Goal: Find specific page/section: Find specific page/section

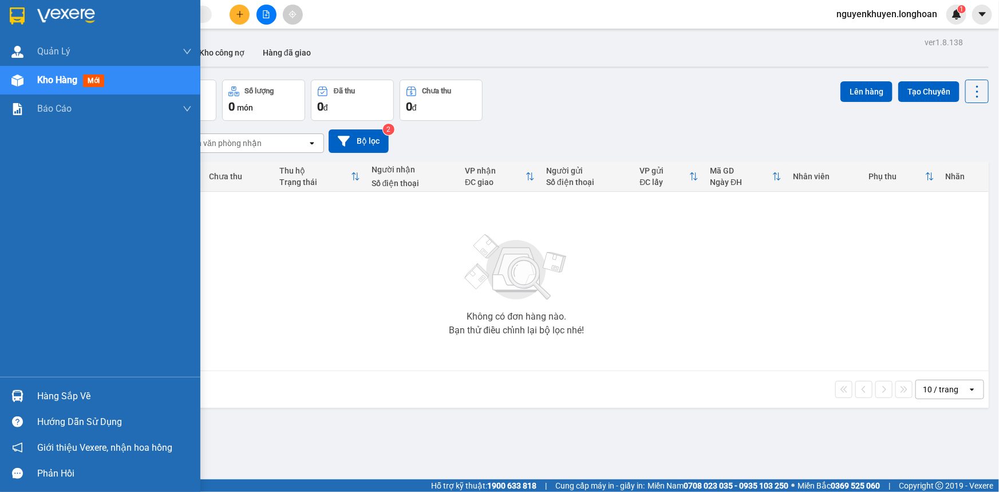
click at [78, 397] on div "Hàng sắp về" at bounding box center [114, 396] width 155 height 17
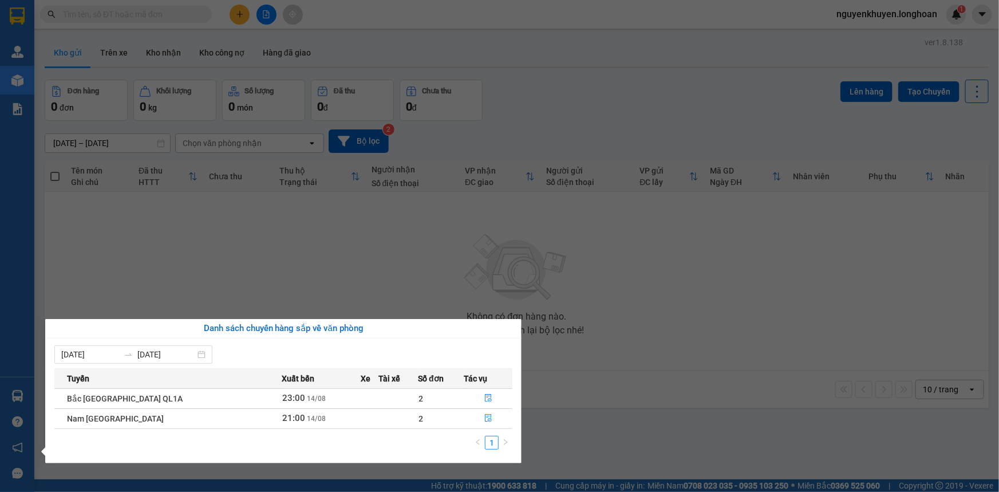
click at [307, 415] on span "14/08" at bounding box center [316, 419] width 19 height 8
click at [329, 413] on td "21:00 [DATE]" at bounding box center [321, 418] width 79 height 20
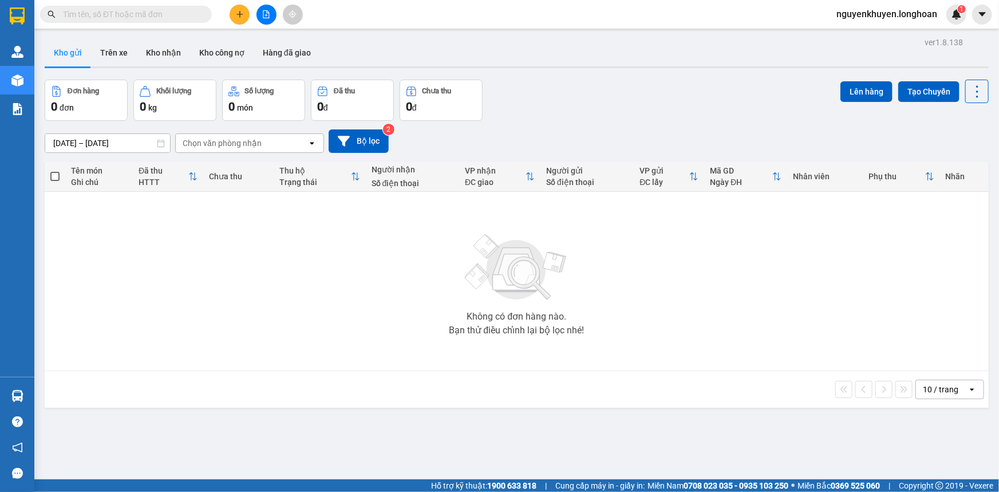
click at [661, 223] on section "Kết quả tìm kiếm ( 0 ) Bộ lọc No Data nguyenkhuyen.longhoan 1 Quản [PERSON_NAME…" at bounding box center [499, 246] width 999 height 492
click at [149, 52] on button "Kho nhận" at bounding box center [163, 52] width 53 height 27
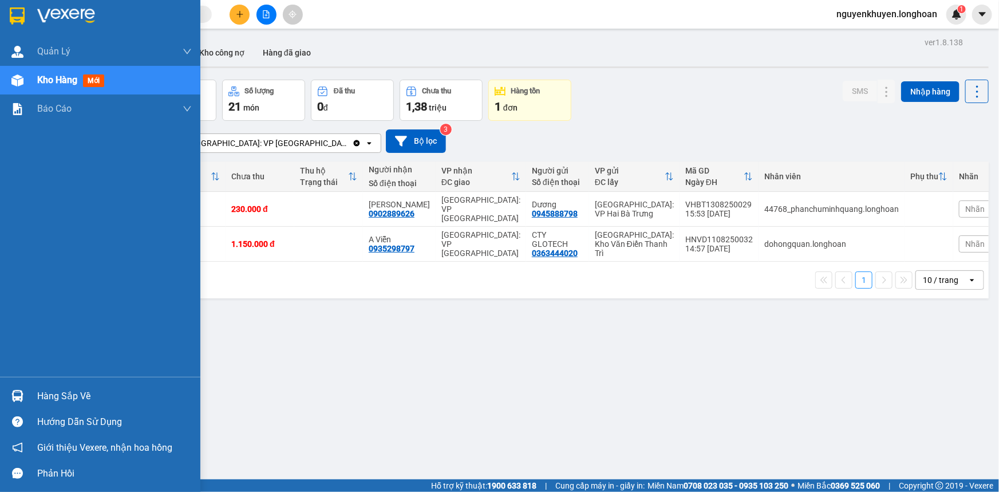
click at [61, 9] on img at bounding box center [66, 15] width 58 height 17
